Goal: Transaction & Acquisition: Obtain resource

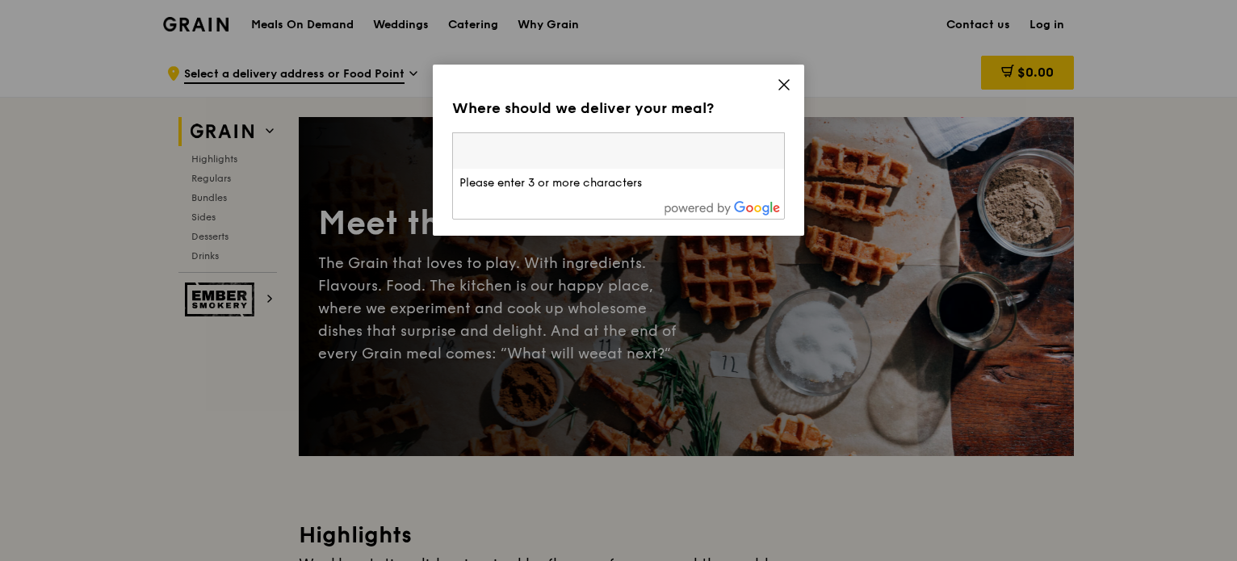
click at [636, 158] on input "search" at bounding box center [618, 151] width 331 height 36
click at [786, 73] on div "Where should we deliver your meal? Please enter three or more characters Please…" at bounding box center [618, 150] width 371 height 171
click at [786, 77] on icon at bounding box center [784, 84] width 15 height 15
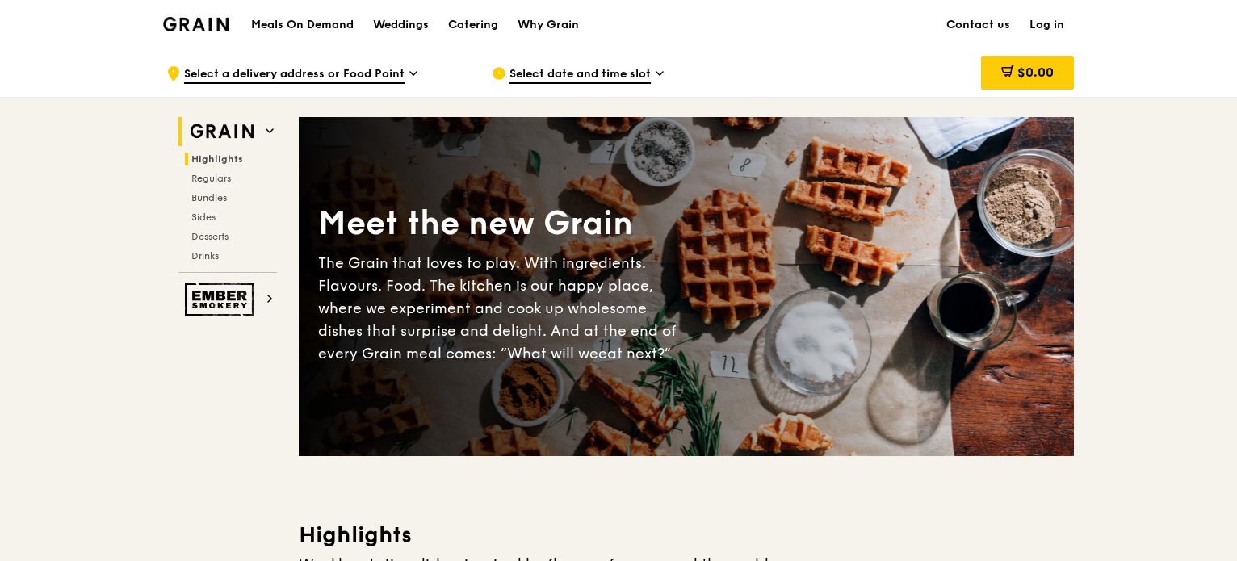
click at [225, 162] on span "Highlights" at bounding box center [217, 158] width 52 height 11
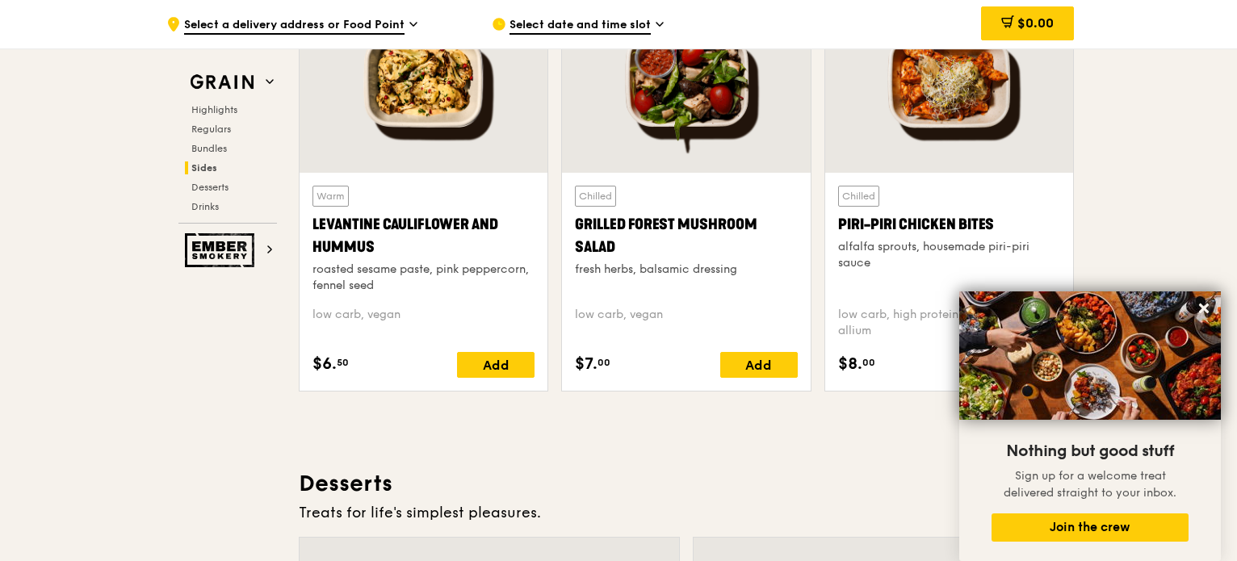
scroll to position [4193, 0]
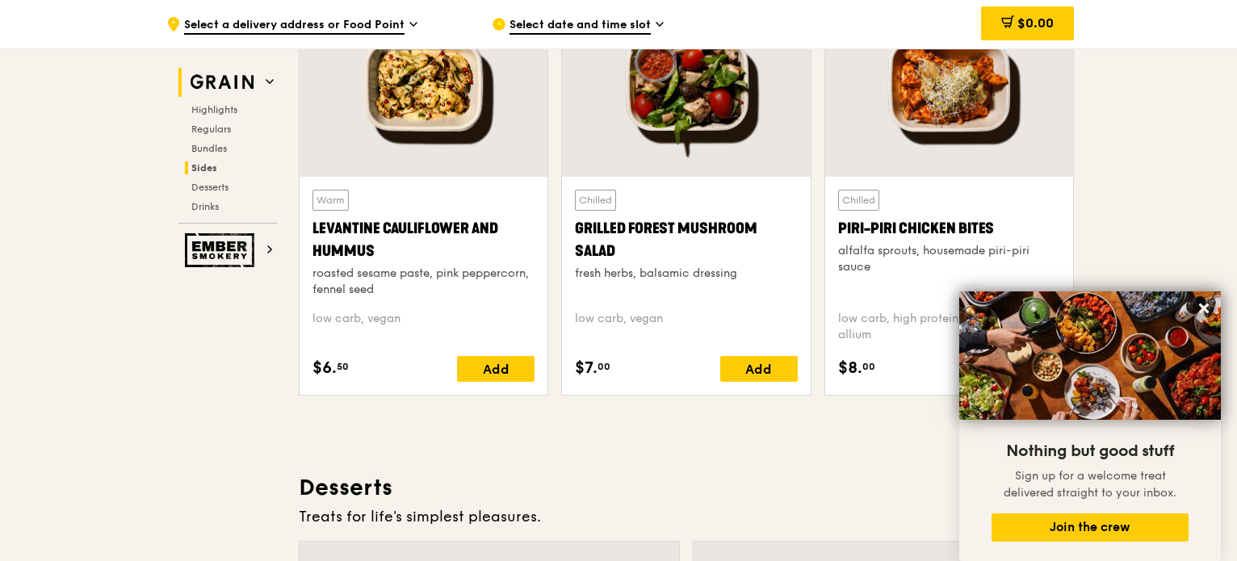
click at [273, 78] on icon at bounding box center [270, 81] width 8 height 8
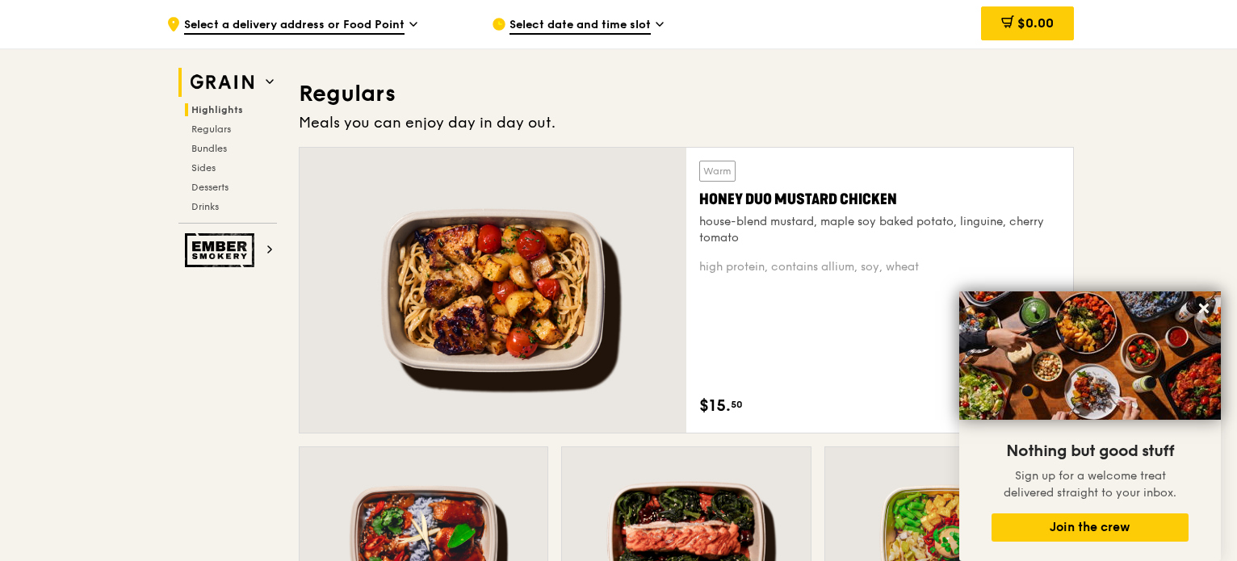
scroll to position [455, 0]
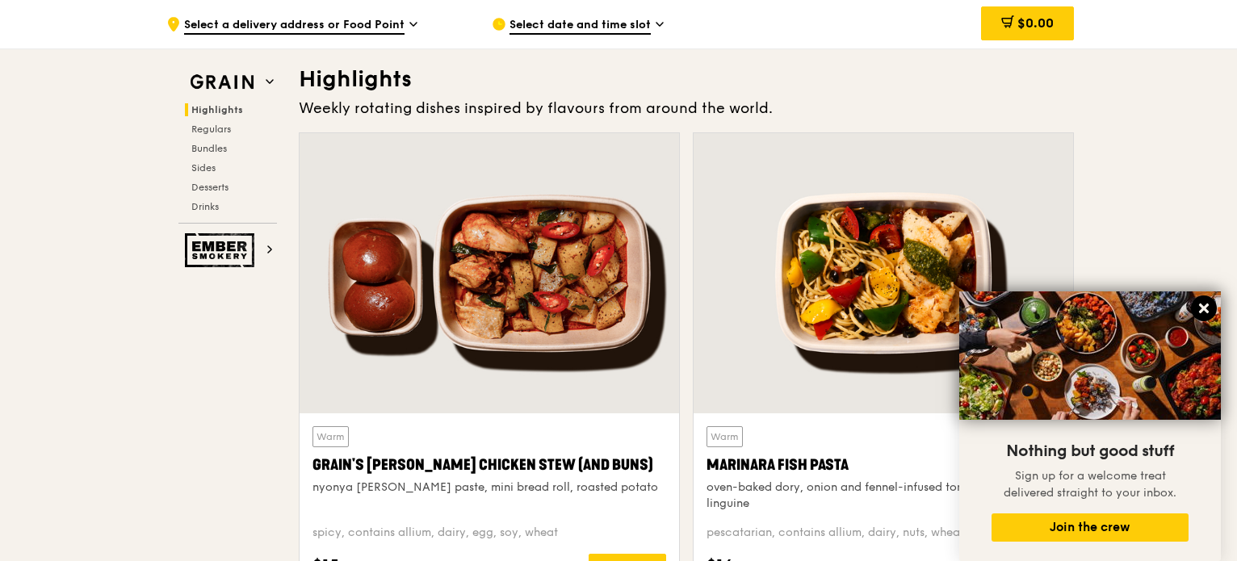
click at [1203, 312] on icon at bounding box center [1203, 308] width 15 height 15
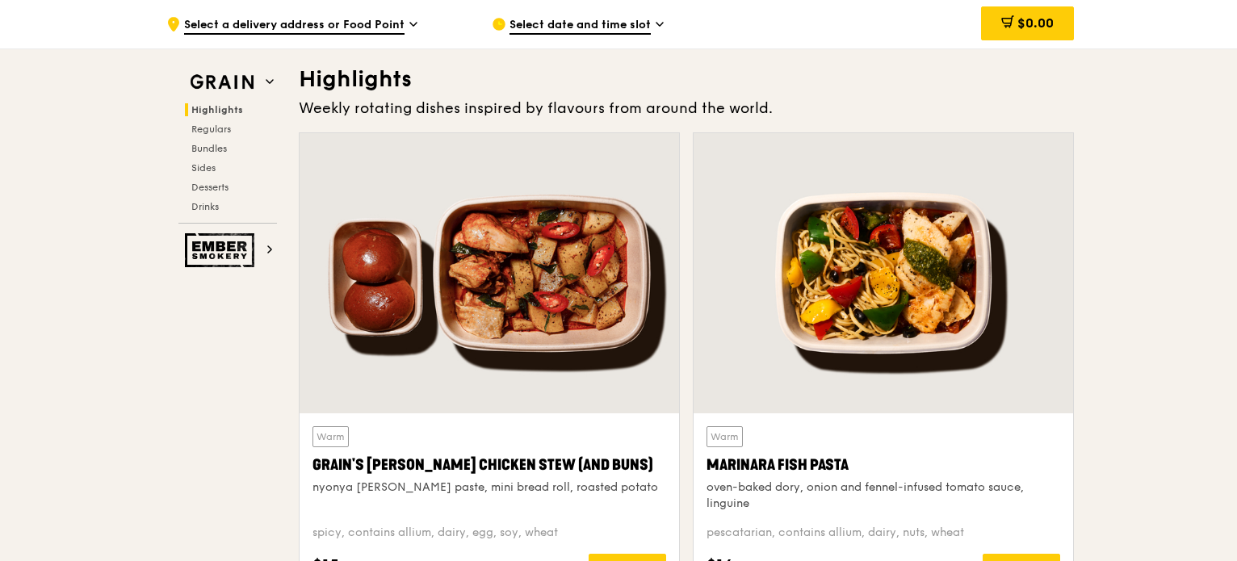
click at [219, 140] on div "Highlights Regulars Bundles Sides Desserts Drinks" at bounding box center [227, 158] width 98 height 110
click at [224, 151] on span "Bundles" at bounding box center [210, 148] width 38 height 11
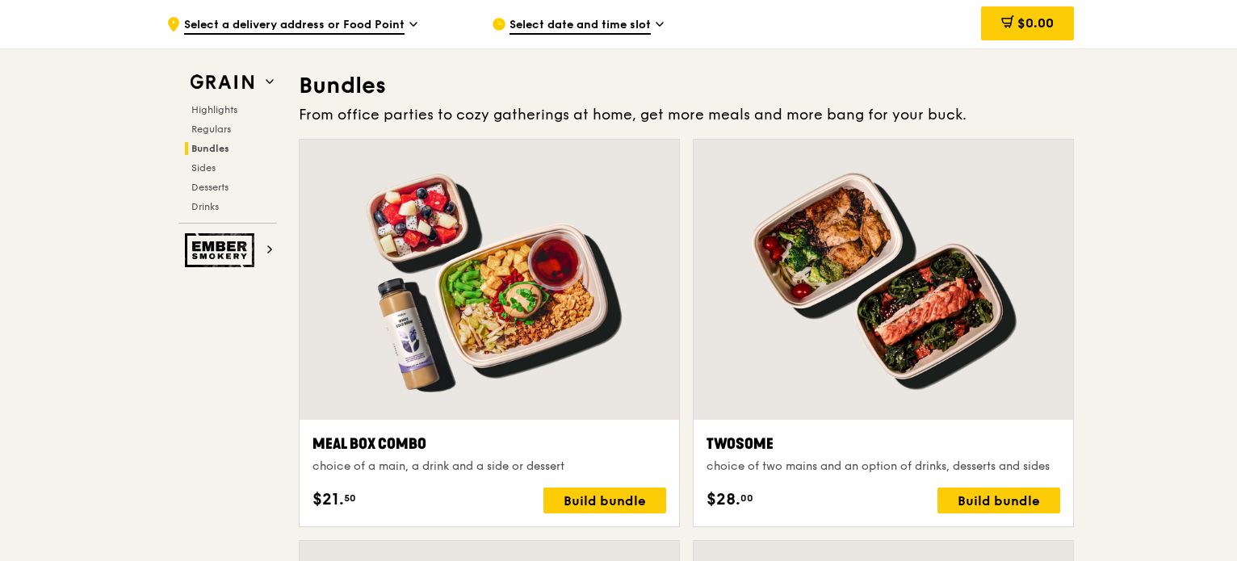
scroll to position [2324, 0]
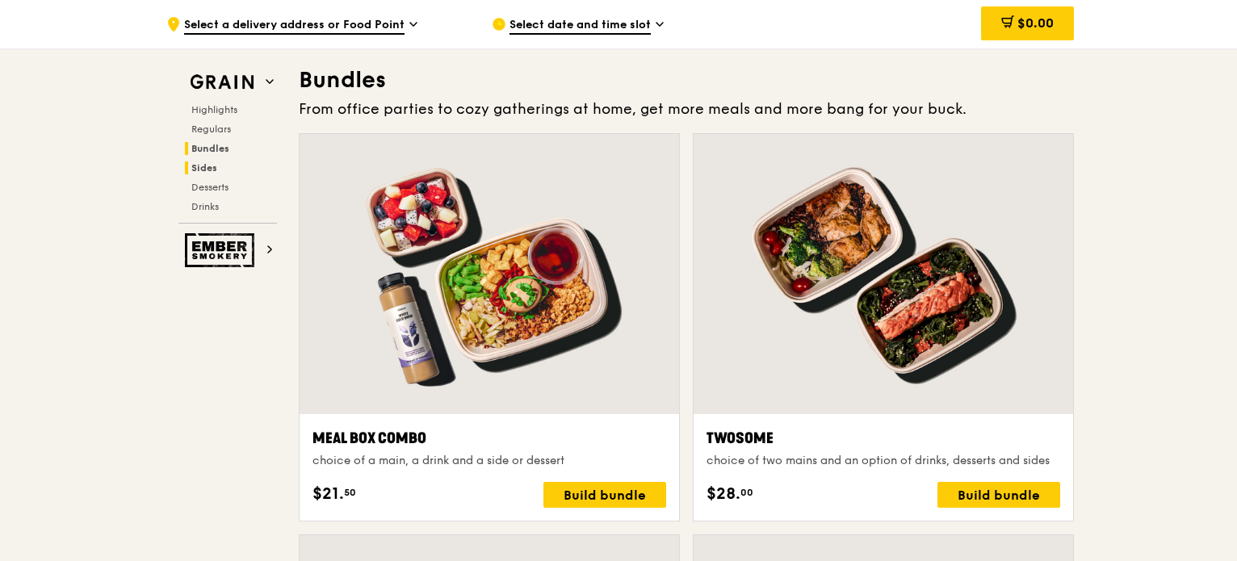
click at [224, 169] on h2 "Sides" at bounding box center [231, 167] width 92 height 13
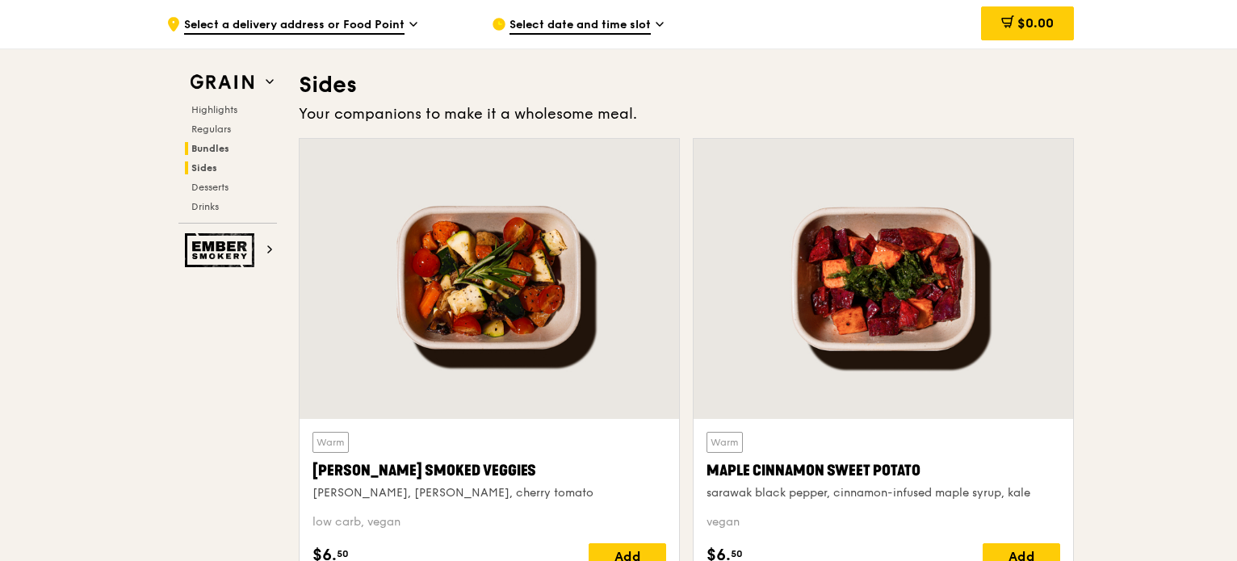
scroll to position [3594, 0]
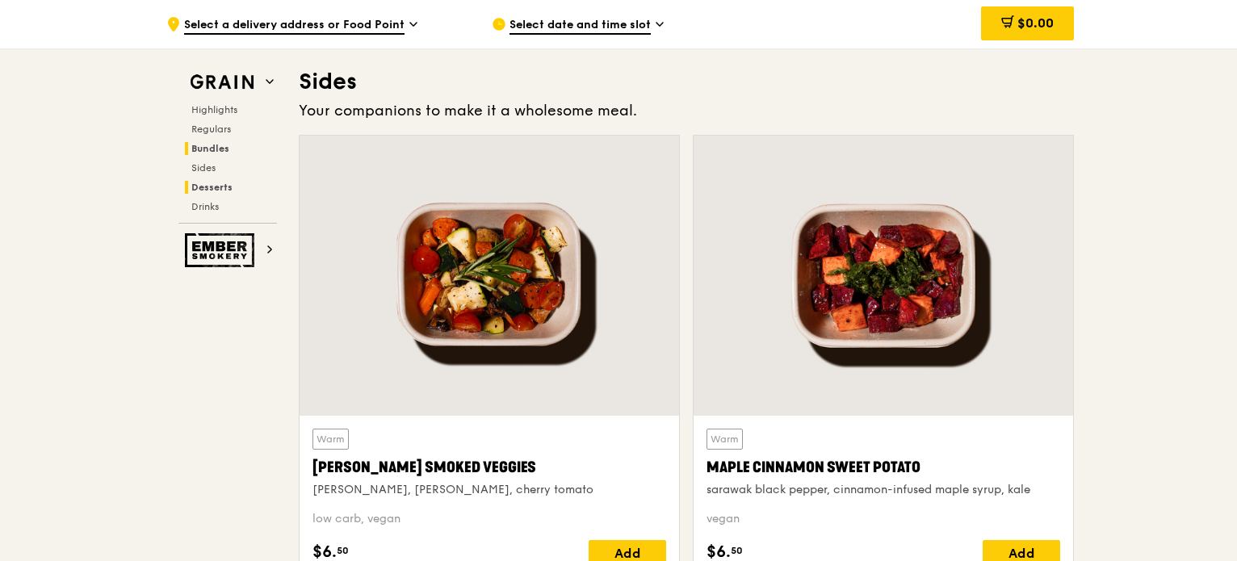
click at [226, 185] on span "Desserts" at bounding box center [211, 187] width 41 height 11
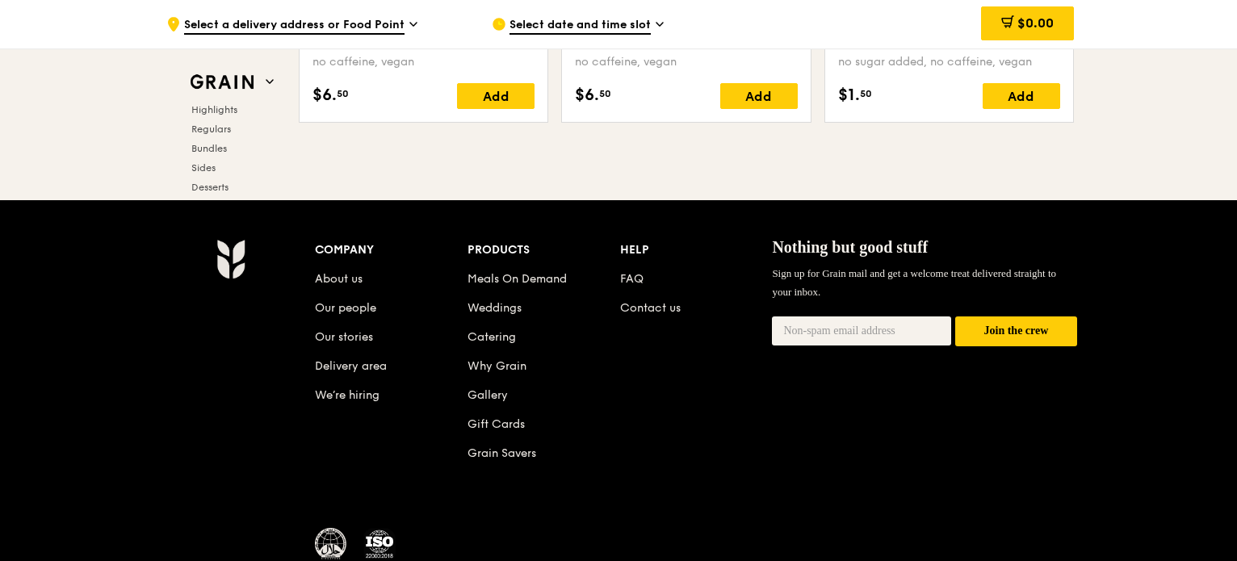
scroll to position [6841, 0]
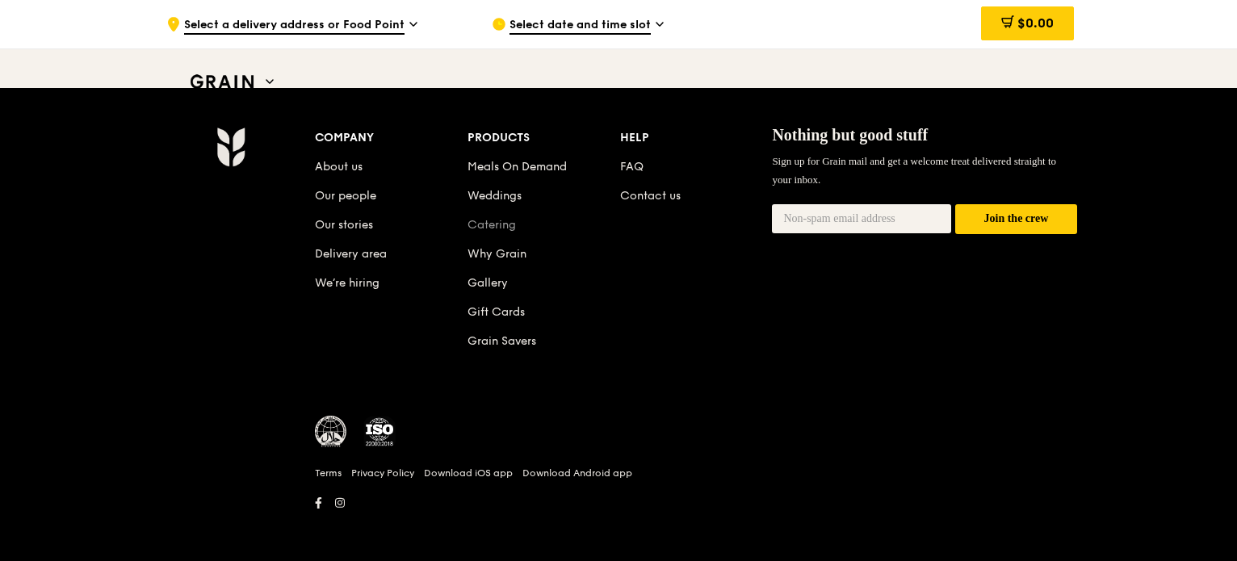
click at [484, 220] on link "Catering" at bounding box center [491, 225] width 48 height 14
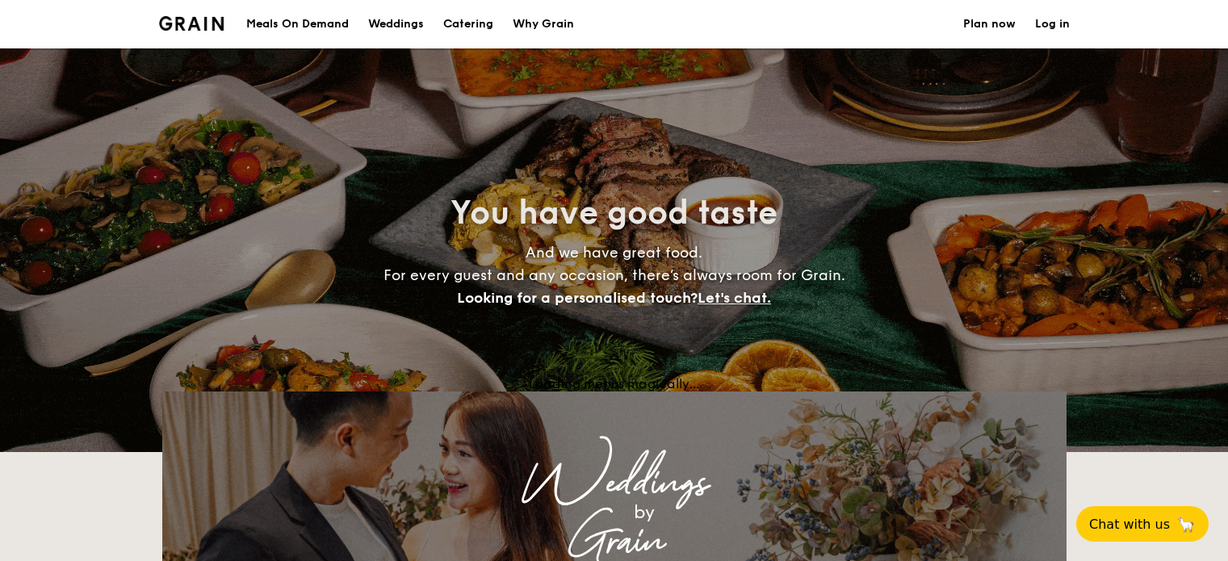
select select
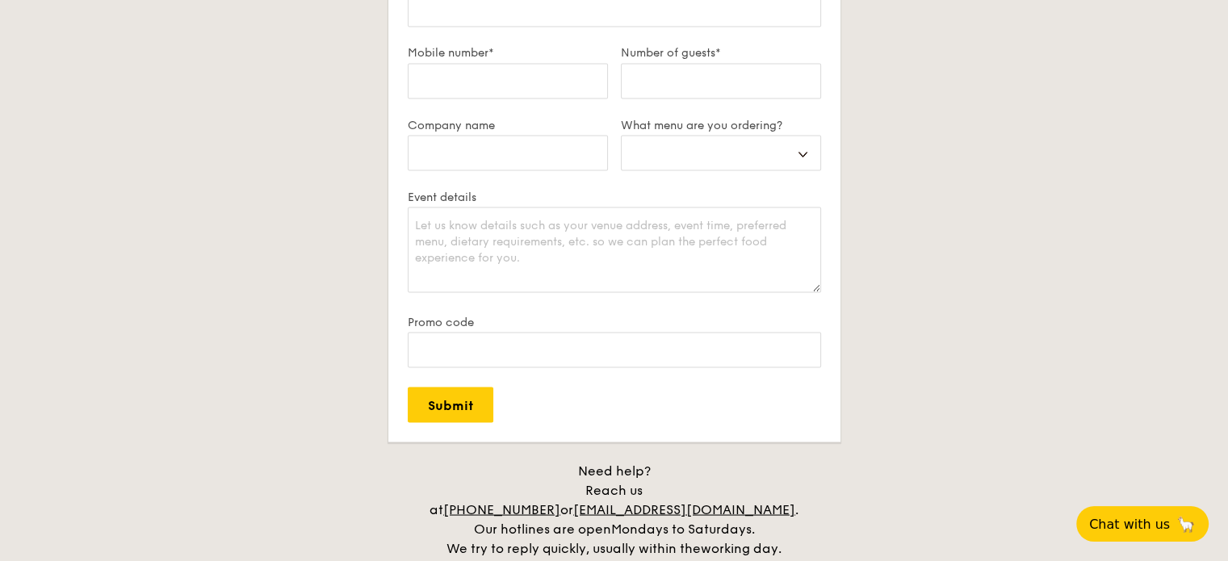
scroll to position [3026, 0]
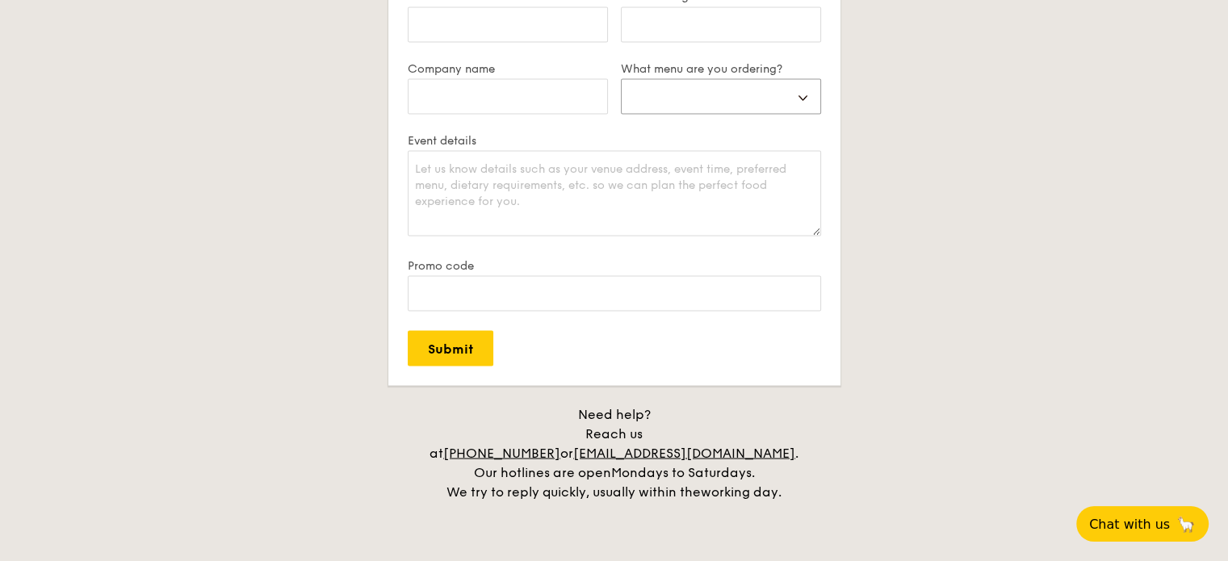
click at [796, 98] on select "Buffet Mini Buffet High Tea Canapés Meal Boxes Wedding" at bounding box center [721, 96] width 200 height 36
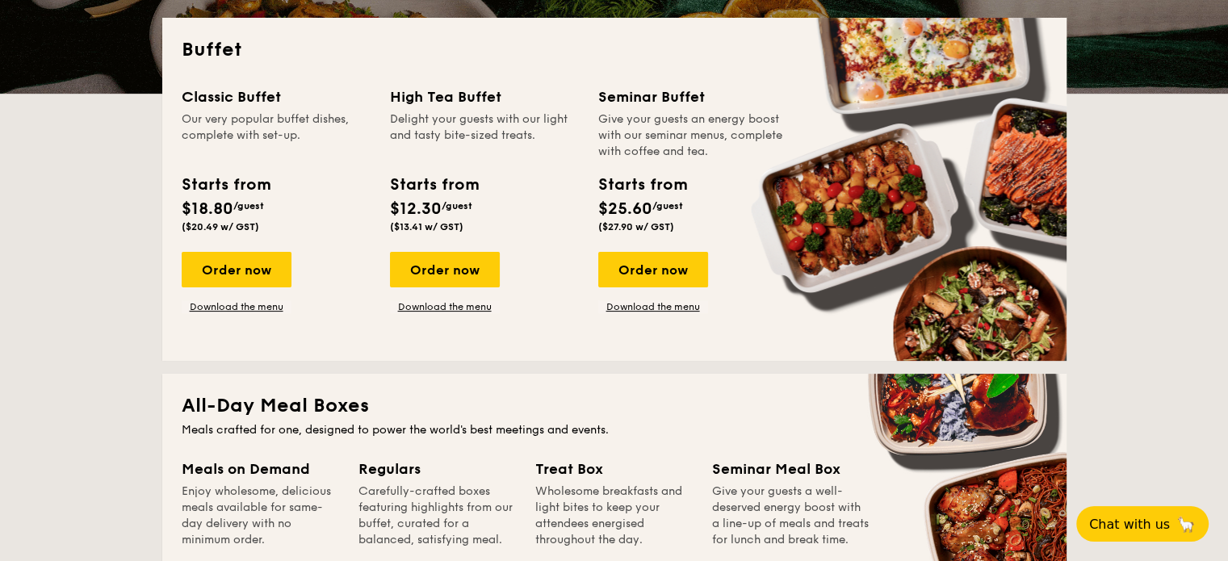
scroll to position [358, 0]
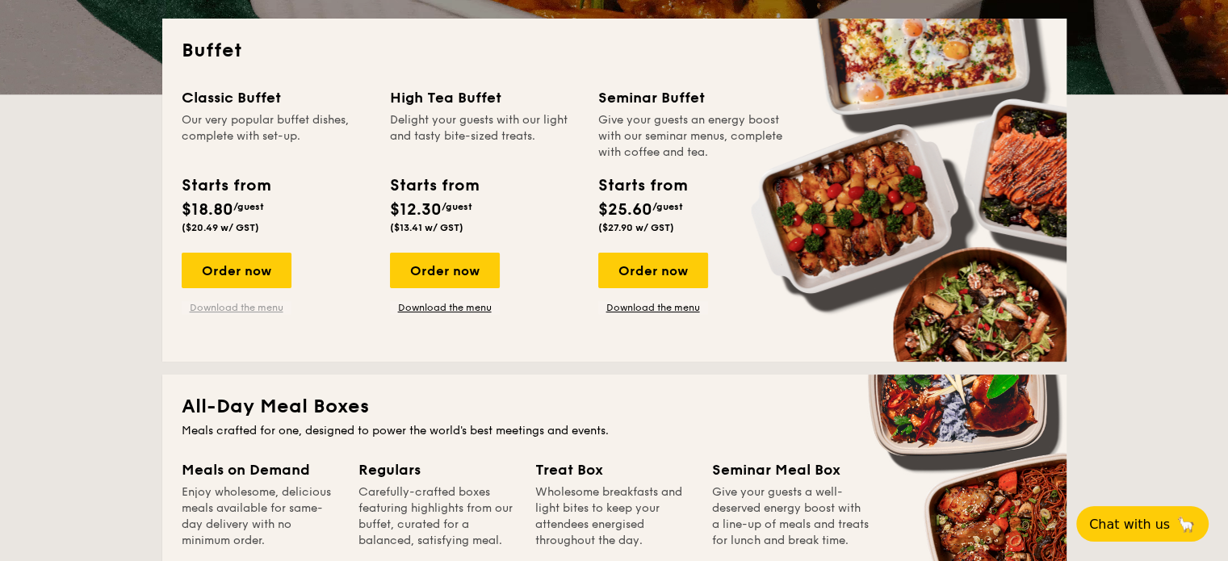
click at [278, 303] on link "Download the menu" at bounding box center [237, 307] width 110 height 13
